Goal: Navigation & Orientation: Find specific page/section

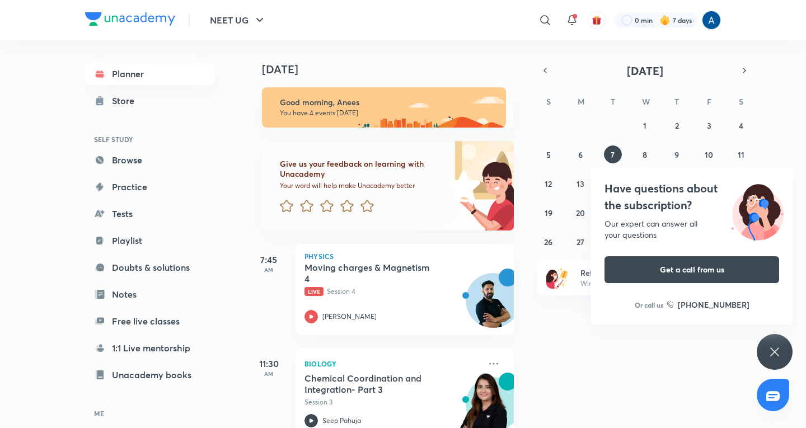
click at [770, 355] on icon at bounding box center [774, 351] width 13 height 13
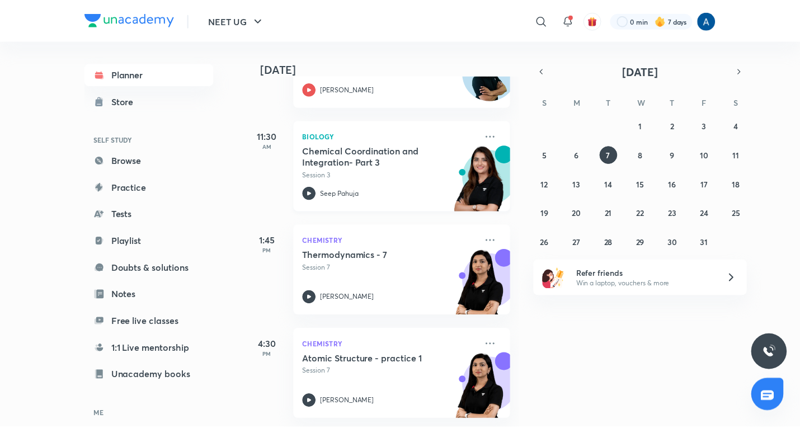
scroll to position [236, 0]
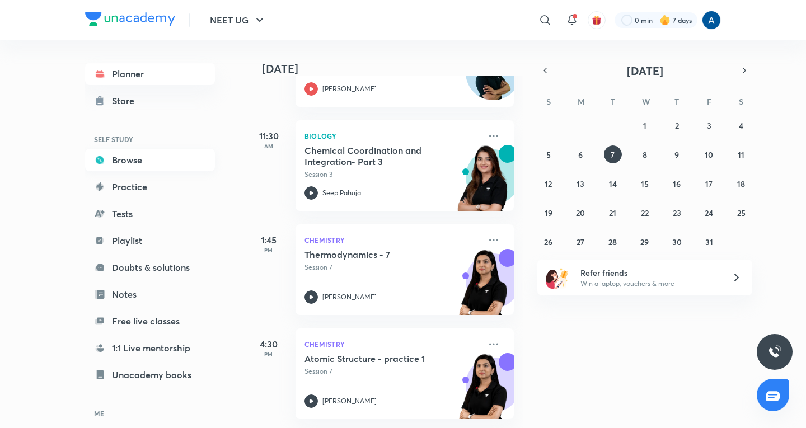
click at [117, 153] on link "Browse" at bounding box center [150, 160] width 130 height 22
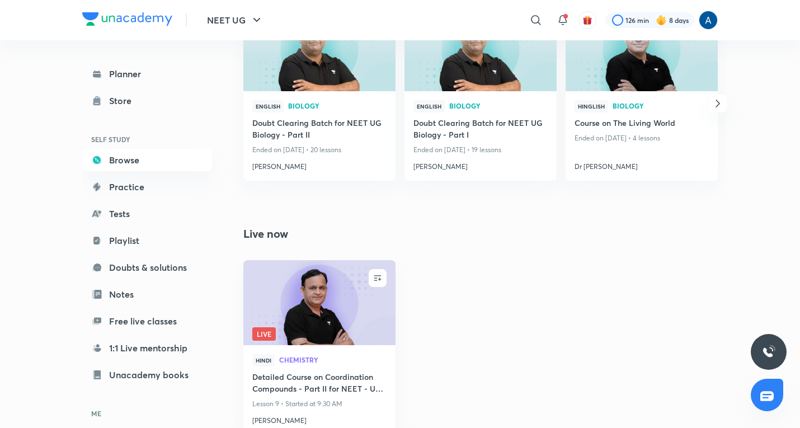
scroll to position [817, 0]
